Goal: Find specific page/section: Find specific page/section

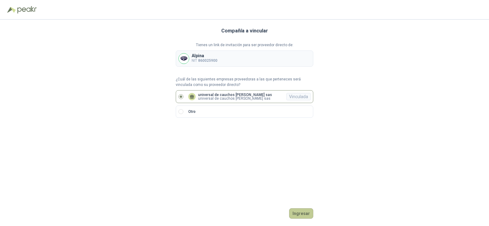
click at [301, 210] on button "Ingresar" at bounding box center [301, 213] width 24 height 10
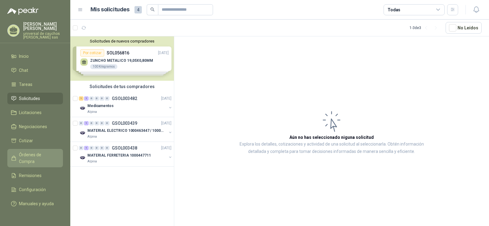
click at [31, 155] on span "Órdenes de Compra" at bounding box center [38, 157] width 38 height 13
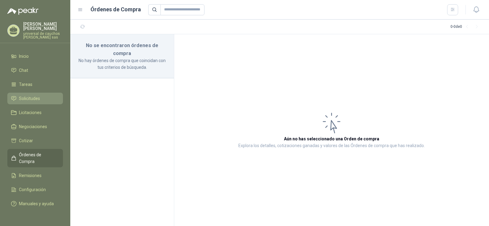
click at [21, 97] on span "Solicitudes" at bounding box center [29, 98] width 21 height 7
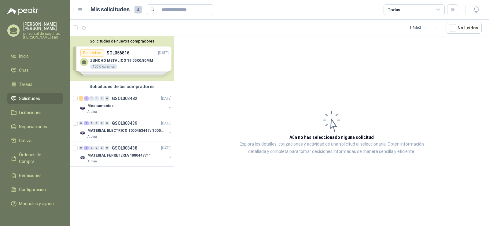
click at [103, 67] on div "Solicitudes de nuevos compradores Por cotizar SOL056816 [DATE] ZUNCHO METALICO …" at bounding box center [122, 58] width 104 height 44
